Goal: Navigation & Orientation: Understand site structure

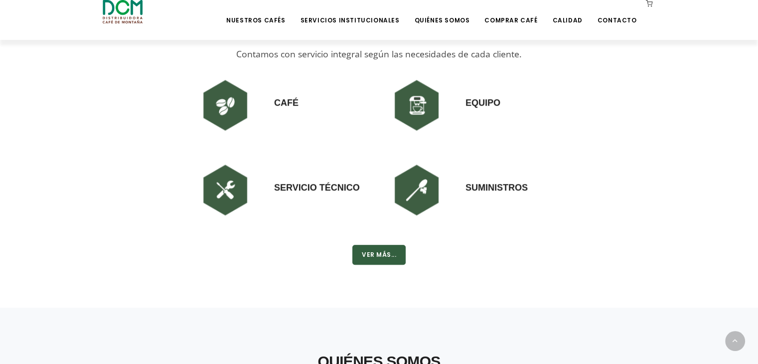
scroll to position [797, 0]
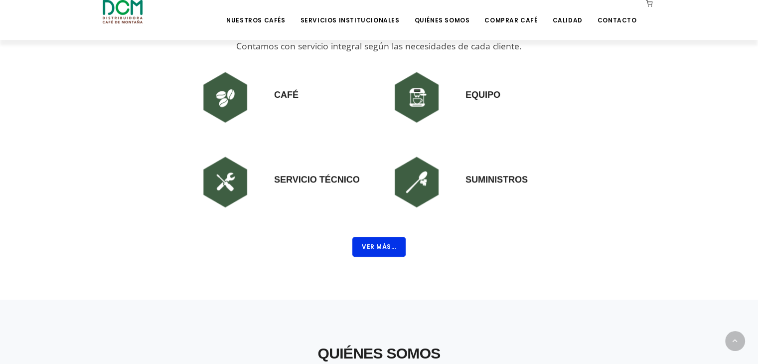
click at [377, 247] on button "Ver Más..." at bounding box center [378, 247] width 53 height 20
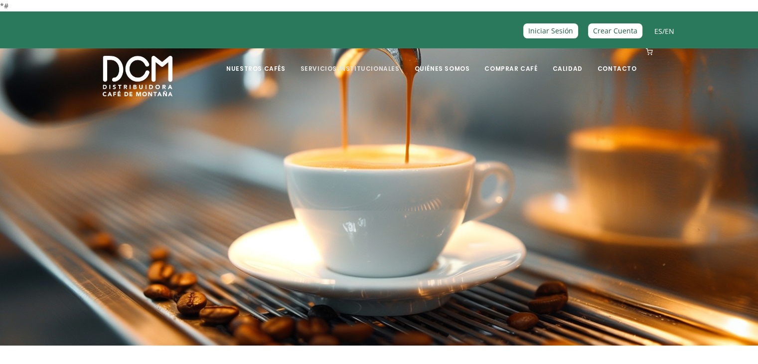
click at [337, 64] on link "Servicios Institucionales" at bounding box center [349, 60] width 111 height 23
click at [629, 67] on link "Contacto" at bounding box center [616, 60] width 51 height 23
click at [448, 67] on link "Quiénes Somos" at bounding box center [441, 60] width 67 height 23
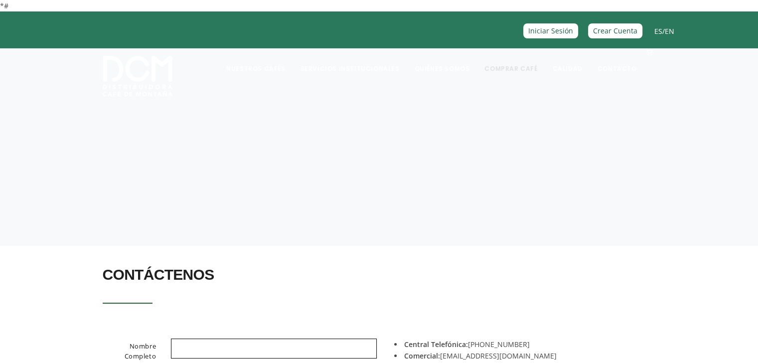
click at [518, 69] on link "Comprar Café" at bounding box center [510, 60] width 65 height 23
click at [360, 77] on li "Servicios Institucionales" at bounding box center [349, 68] width 111 height 40
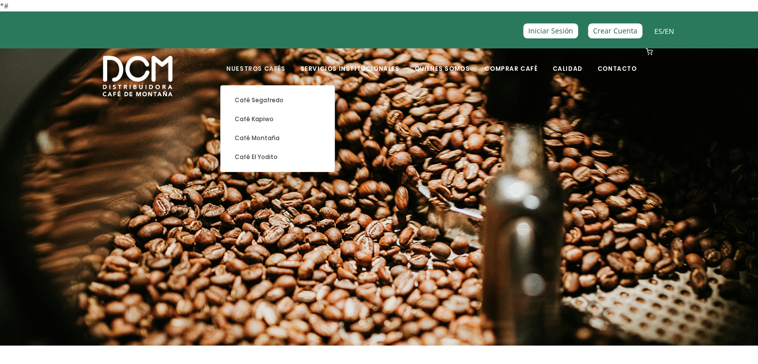
click at [289, 67] on link "Nuestros Cafés" at bounding box center [255, 60] width 71 height 23
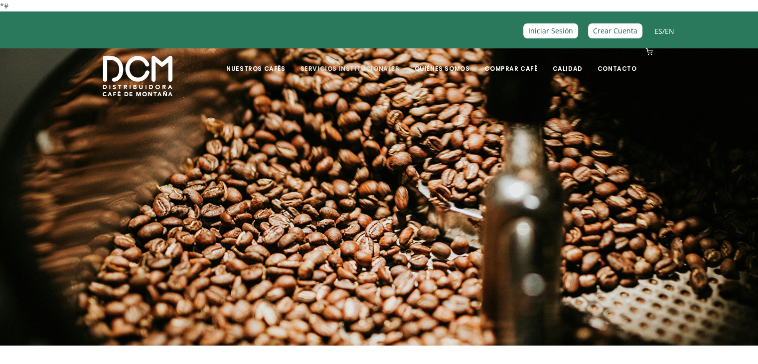
click at [368, 68] on link "Servicios Institucionales" at bounding box center [349, 60] width 111 height 23
